Goal: Find specific page/section: Find specific page/section

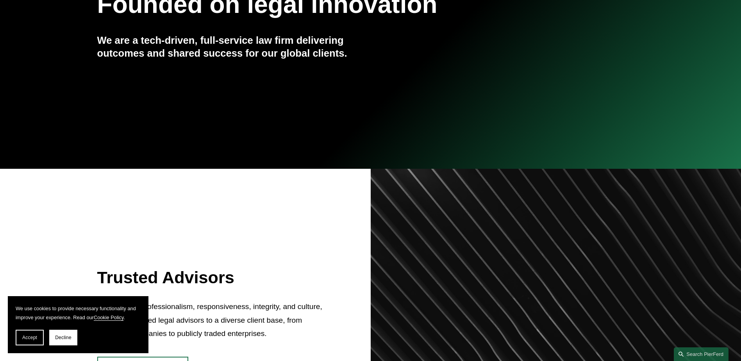
scroll to position [352, 0]
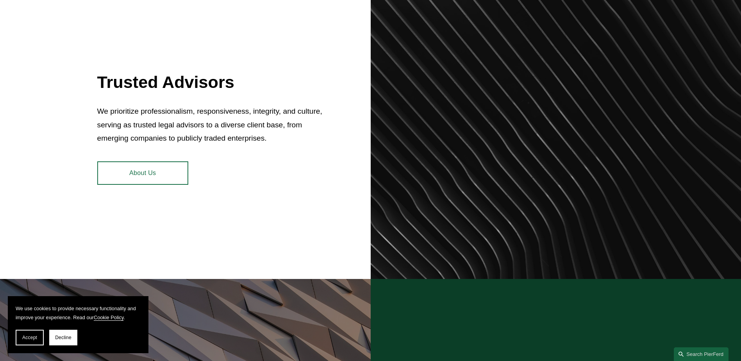
click at [128, 175] on link "About Us" at bounding box center [142, 172] width 91 height 23
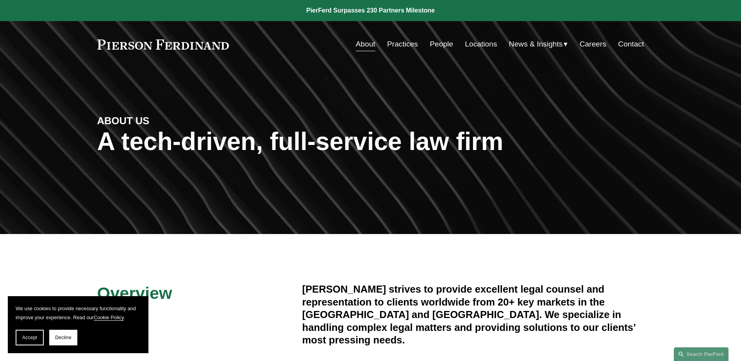
click at [402, 42] on link "Practices" at bounding box center [402, 44] width 31 height 15
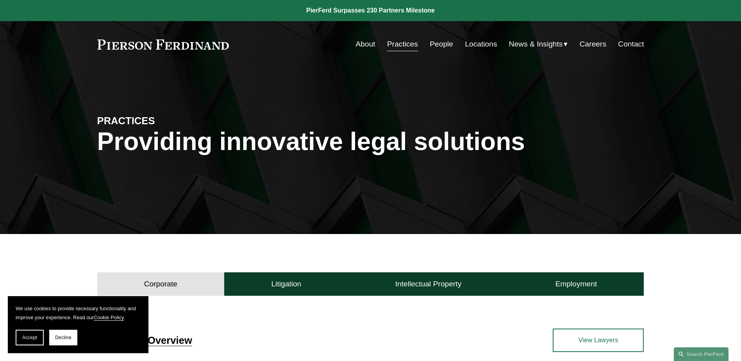
click at [434, 45] on link "People" at bounding box center [441, 44] width 23 height 15
click at [470, 44] on link "Locations" at bounding box center [481, 44] width 32 height 15
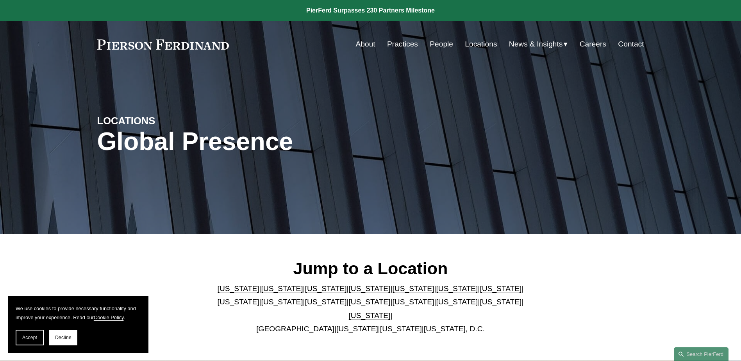
scroll to position [78, 0]
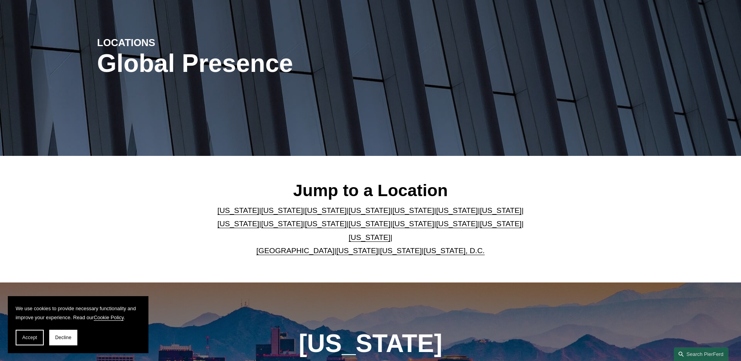
click at [391, 233] on link "Texas" at bounding box center [370, 237] width 42 height 8
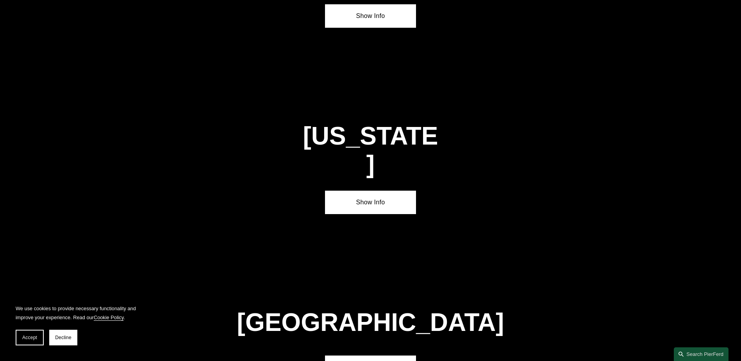
scroll to position [2659, 0]
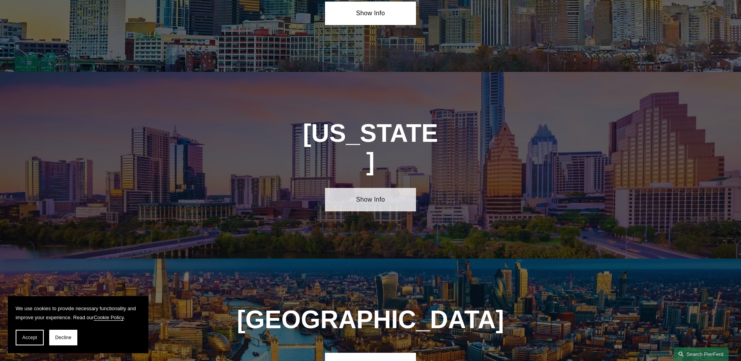
click at [376, 188] on link "Show Info" at bounding box center [370, 199] width 91 height 23
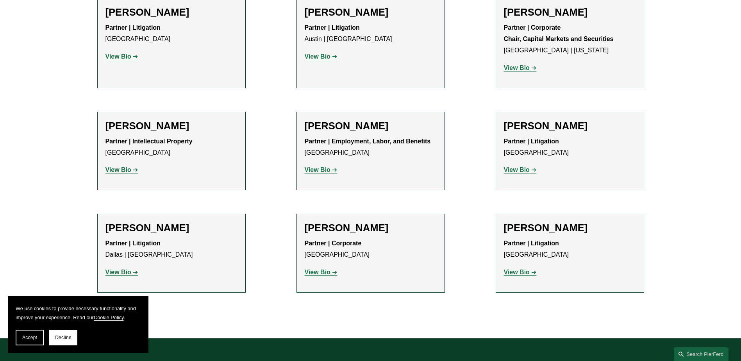
scroll to position [356, 0]
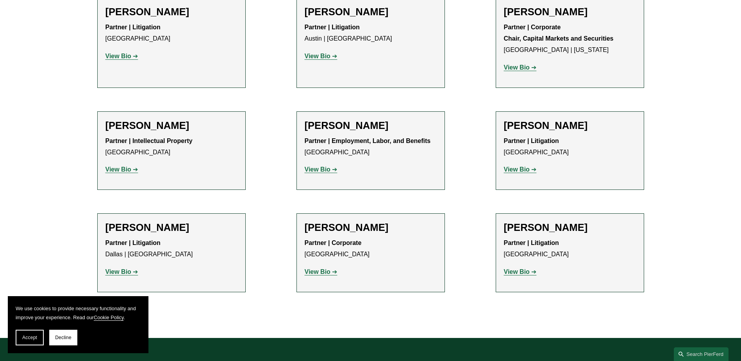
click at [524, 273] on strong "View Bio" at bounding box center [517, 271] width 26 height 7
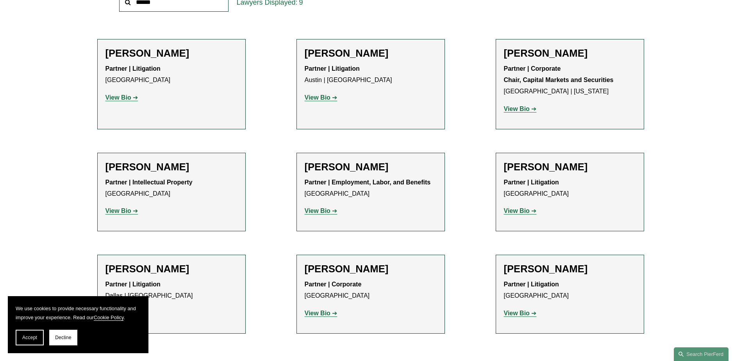
scroll to position [239, 0]
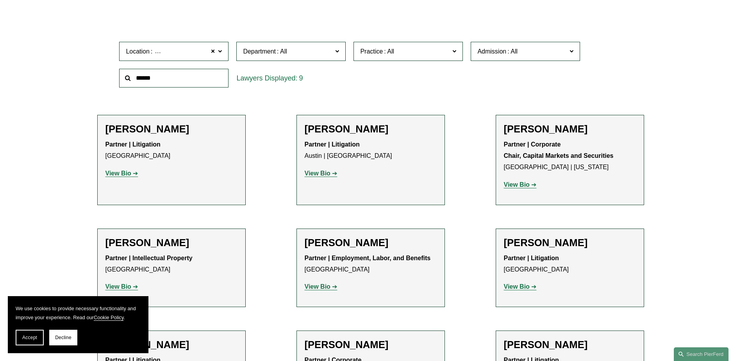
click at [122, 177] on strong "View Bio" at bounding box center [118, 173] width 26 height 7
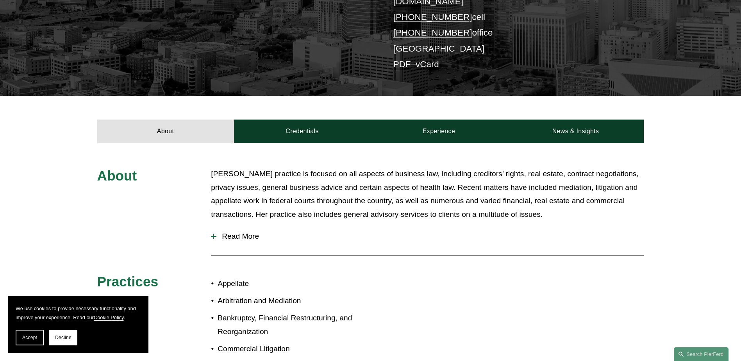
scroll to position [195, 0]
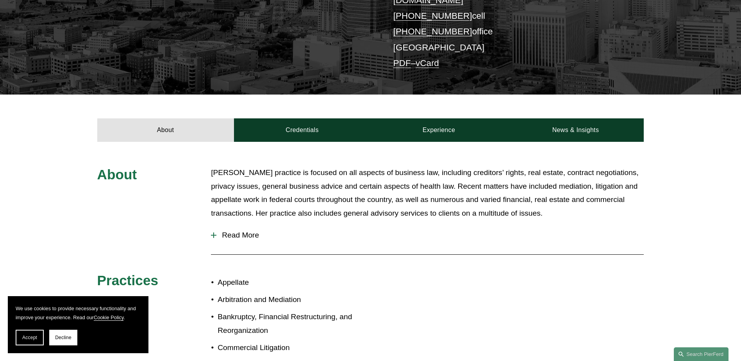
click at [218, 231] on span "Read More" at bounding box center [429, 235] width 427 height 9
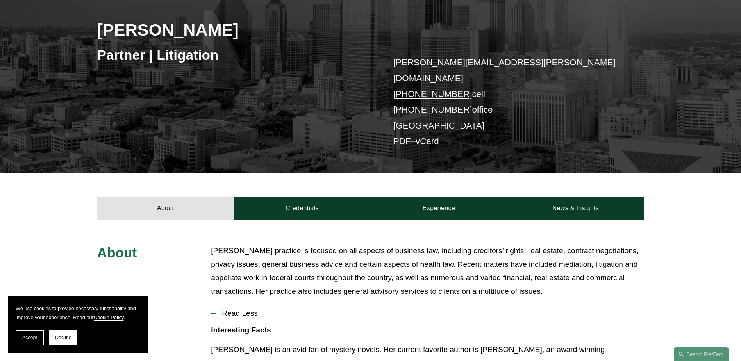
scroll to position [0, 0]
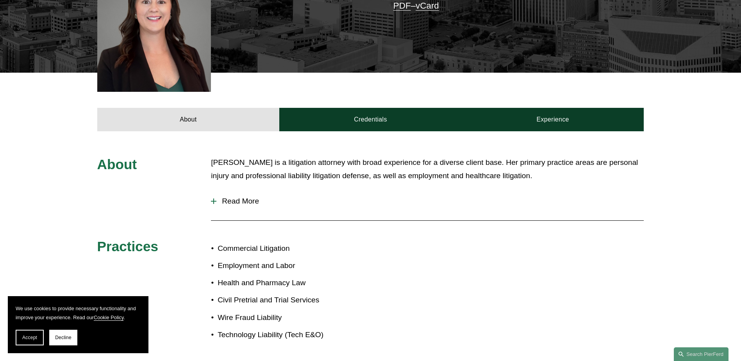
scroll to position [313, 0]
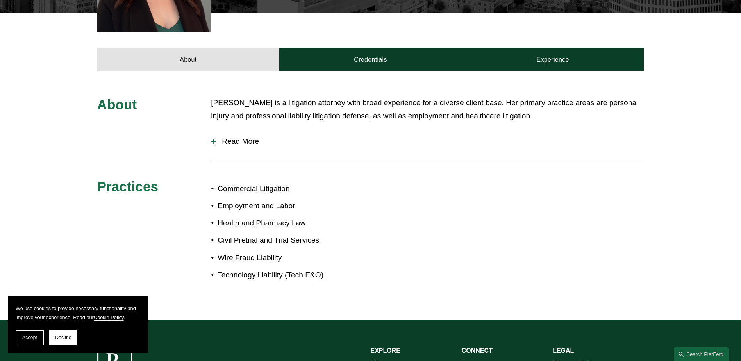
click at [213, 139] on div at bounding box center [213, 141] width 1 height 5
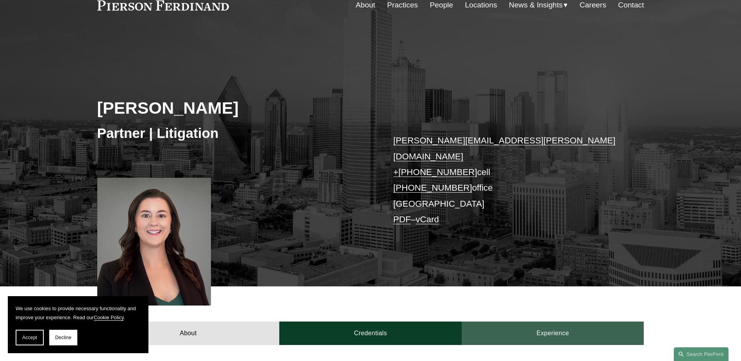
scroll to position [0, 0]
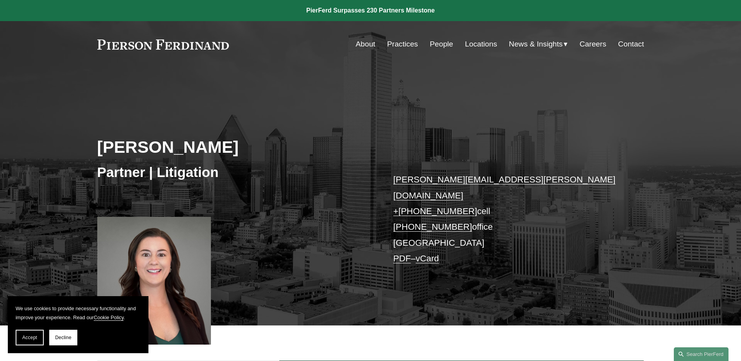
click at [475, 45] on link "Locations" at bounding box center [481, 44] width 32 height 15
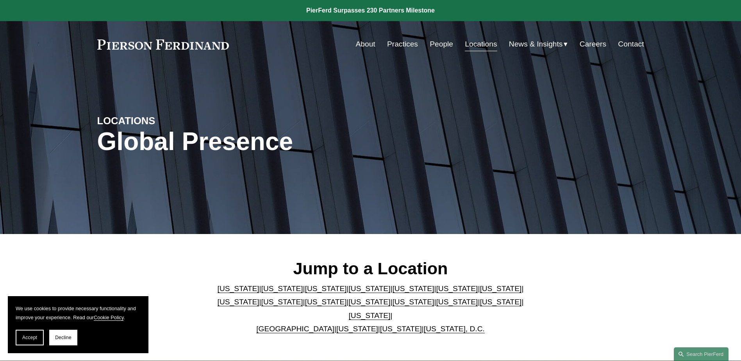
click at [634, 41] on link "Contact" at bounding box center [631, 44] width 26 height 15
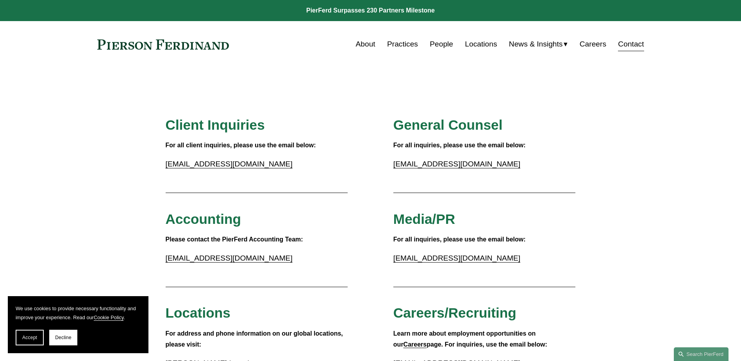
click at [475, 41] on link "Locations" at bounding box center [481, 44] width 32 height 15
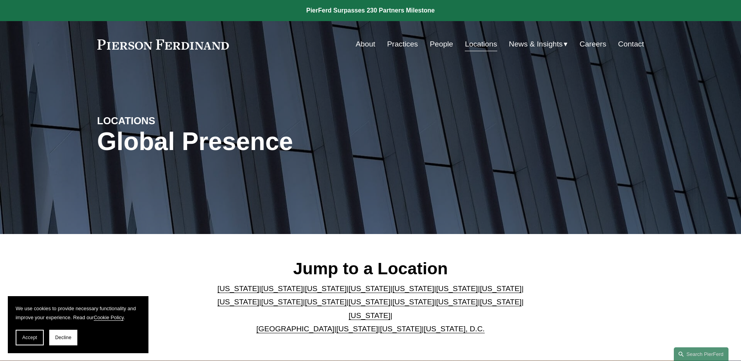
click at [391, 311] on link "[US_STATE]" at bounding box center [370, 315] width 42 height 8
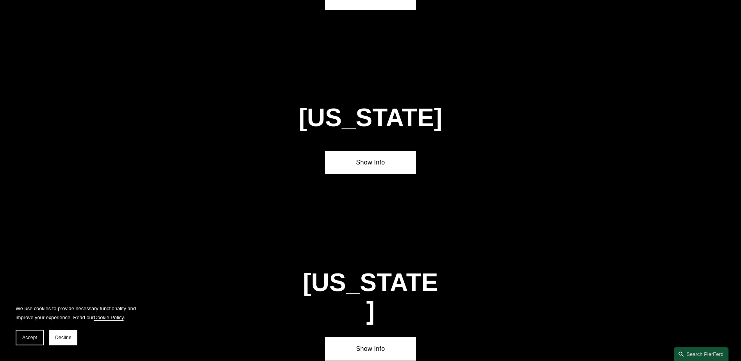
scroll to position [2659, 0]
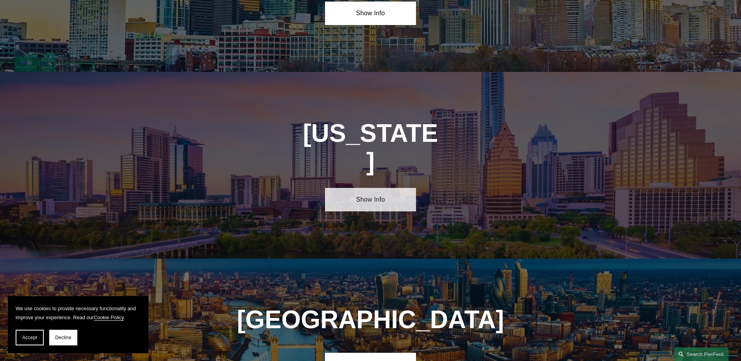
click at [368, 188] on link "Show Info" at bounding box center [370, 199] width 91 height 23
